Goal: Transaction & Acquisition: Purchase product/service

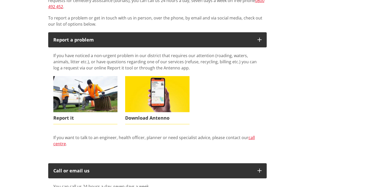
scroll to position [151, 0]
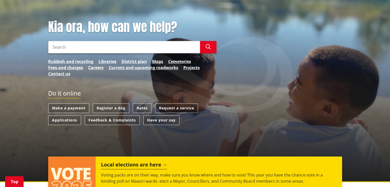
scroll to position [81, 0]
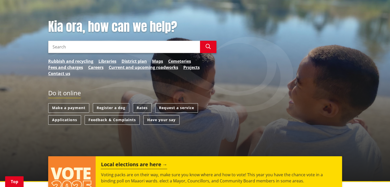
click at [143, 103] on link "Rates" at bounding box center [142, 107] width 19 height 9
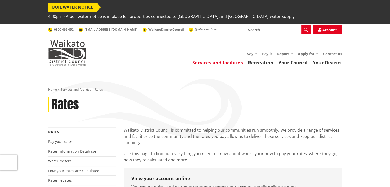
click at [143, 100] on div "Rates" at bounding box center [195, 104] width 294 height 15
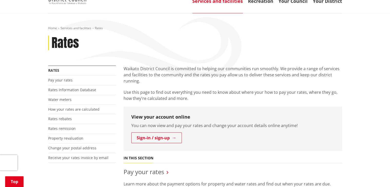
scroll to position [61, 0]
click at [178, 122] on p "You can now view and pay your rates and change your account details online anyt…" at bounding box center [232, 125] width 203 height 6
click at [63, 78] on link "Pay your rates" at bounding box center [60, 80] width 24 height 5
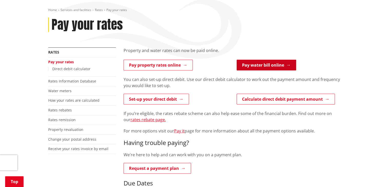
scroll to position [79, 0]
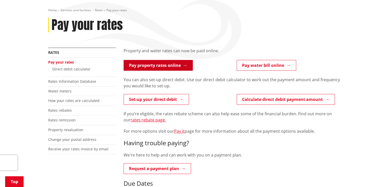
click at [158, 60] on link "Pay property rates online" at bounding box center [157, 65] width 69 height 11
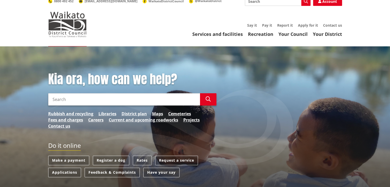
scroll to position [25, 0]
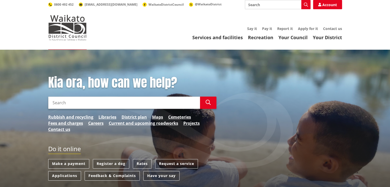
click at [78, 97] on input "Search" at bounding box center [124, 103] width 152 height 12
type input "2"
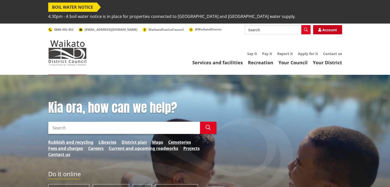
click at [326, 25] on link "Account" at bounding box center [327, 29] width 29 height 9
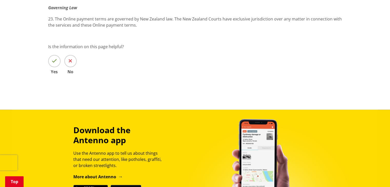
scroll to position [834, 0]
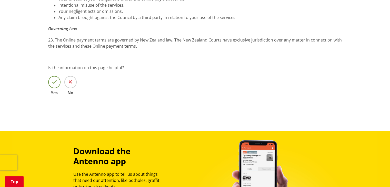
click at [54, 79] on icon at bounding box center [54, 81] width 5 height 5
click at [0, 0] on input "Yes" at bounding box center [0, 0] width 0 height 0
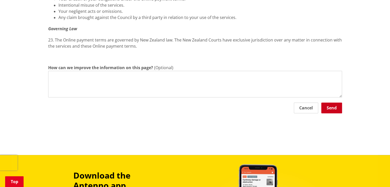
click at [332, 102] on button "Send" at bounding box center [331, 107] width 21 height 11
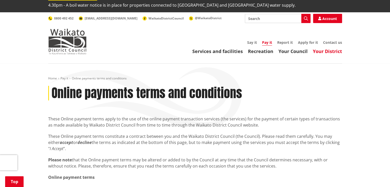
scroll to position [0, 0]
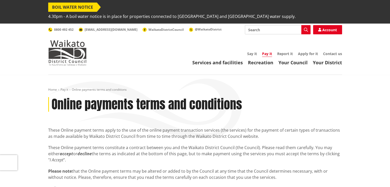
click at [268, 51] on link "Pay it" at bounding box center [267, 54] width 10 height 6
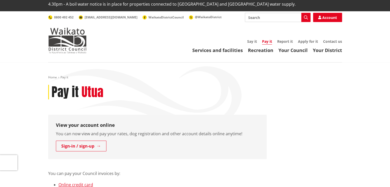
scroll to position [13, 0]
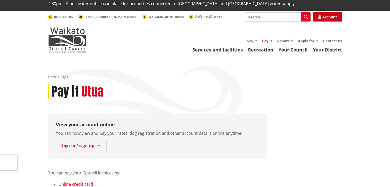
click at [329, 12] on link "Account" at bounding box center [327, 16] width 29 height 9
